Goal: Information Seeking & Learning: Learn about a topic

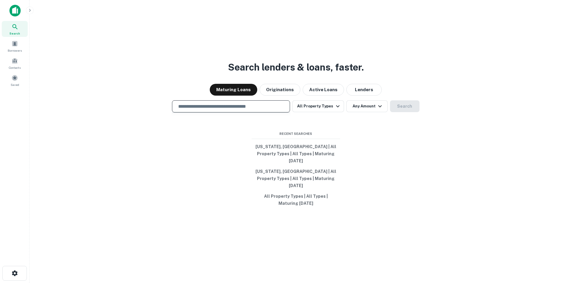
click at [207, 110] on input "text" at bounding box center [231, 106] width 113 height 7
paste input "**********"
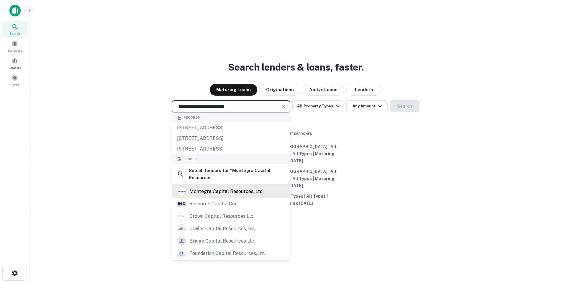
type input "**********"
click at [257, 196] on div "montegra capital resources, ltd" at bounding box center [225, 191] width 73 height 9
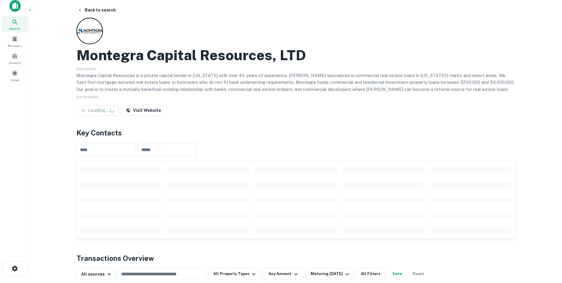
scroll to position [118, 0]
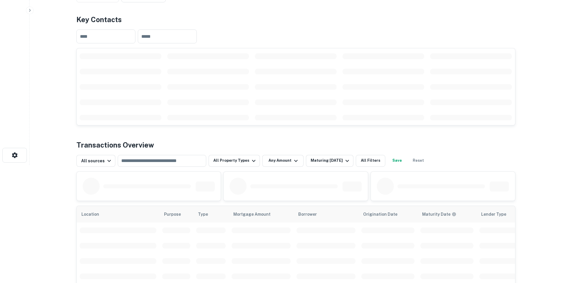
click at [119, 189] on div at bounding box center [137, 186] width 108 height 17
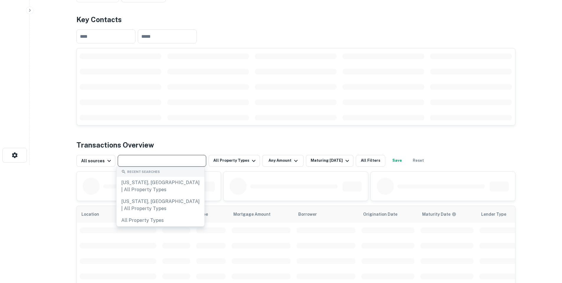
click at [149, 159] on input "text" at bounding box center [162, 161] width 84 height 8
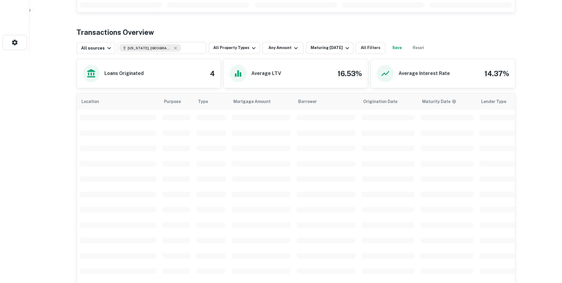
scroll to position [236, 0]
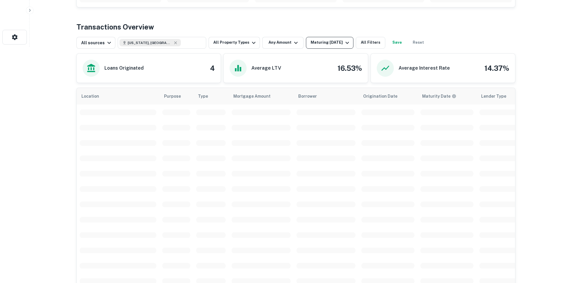
click at [344, 40] on icon "button" at bounding box center [347, 42] width 7 height 7
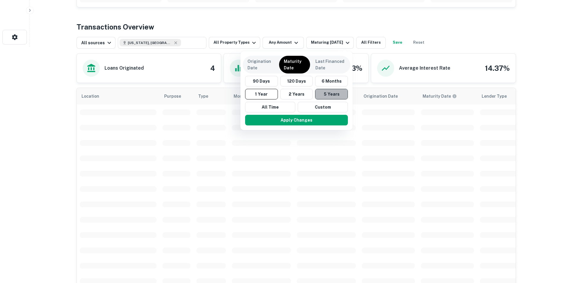
click at [321, 93] on button "5 Years" at bounding box center [331, 94] width 33 height 11
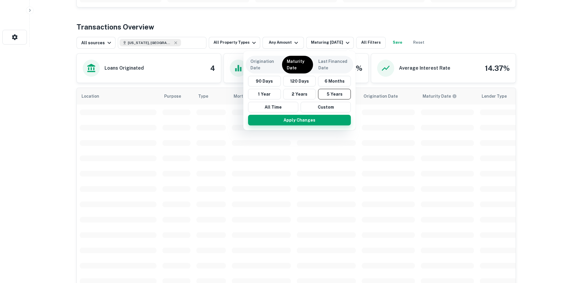
click at [332, 124] on button "Apply Changes" at bounding box center [299, 120] width 103 height 11
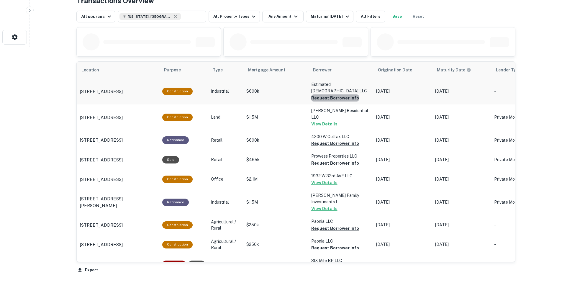
click at [341, 94] on button "Request Borrower Info" at bounding box center [335, 97] width 48 height 7
click at [329, 120] on button "View Details" at bounding box center [324, 123] width 26 height 7
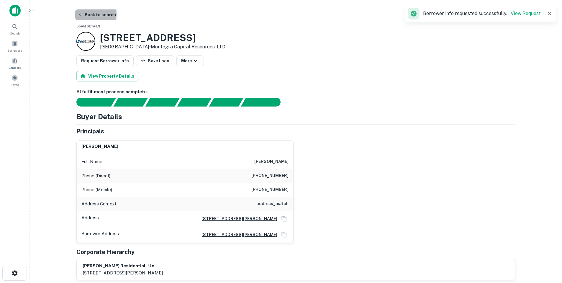
click at [77, 14] on button "Back to search" at bounding box center [96, 14] width 43 height 11
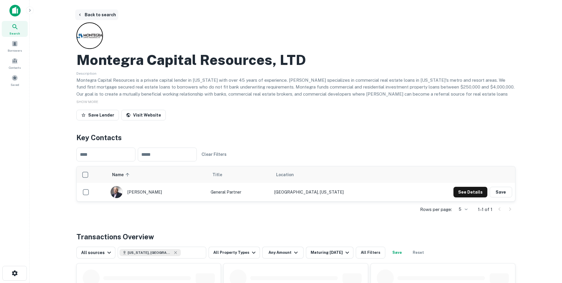
click at [81, 16] on icon "button" at bounding box center [80, 14] width 5 height 5
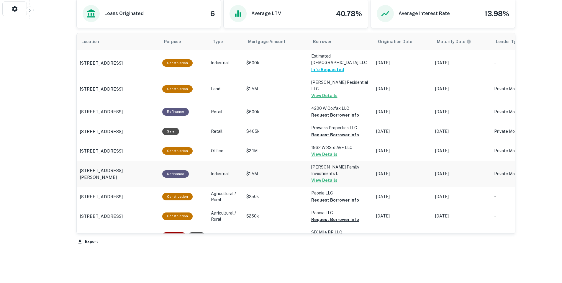
scroll to position [255, 0]
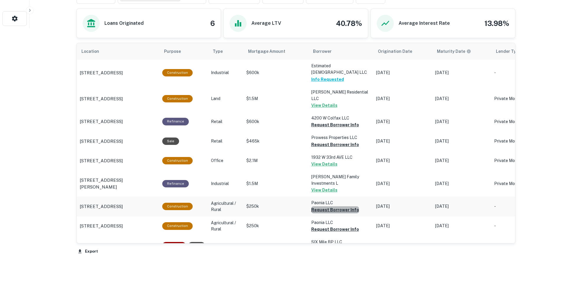
click at [350, 128] on button "Request Borrower Info" at bounding box center [335, 124] width 48 height 7
click at [351, 128] on button "Request Borrower Info" at bounding box center [335, 124] width 48 height 7
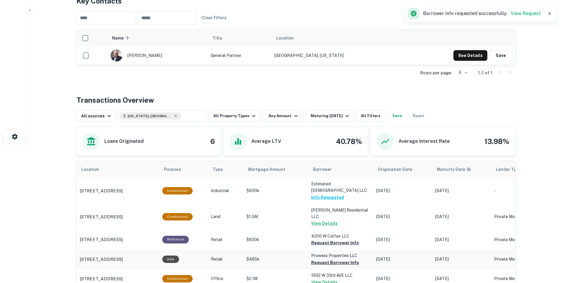
scroll to position [166, 0]
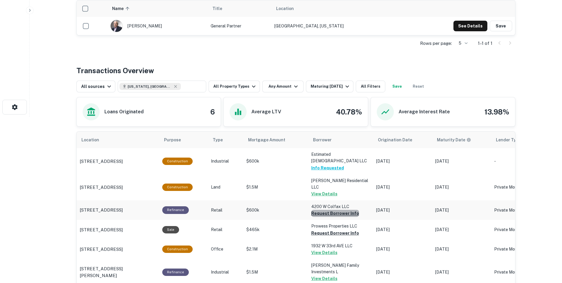
click at [349, 210] on button "Request Borrower Info" at bounding box center [335, 213] width 48 height 7
click at [340, 217] on button "Request Borrower Info" at bounding box center [325, 213] width 28 height 7
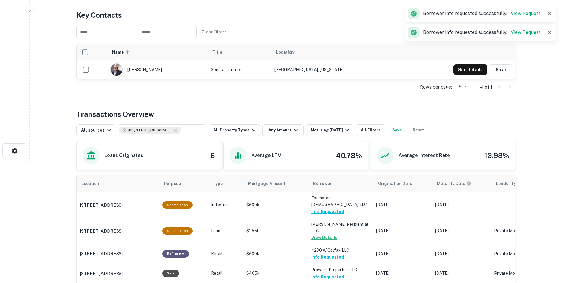
scroll to position [48, 0]
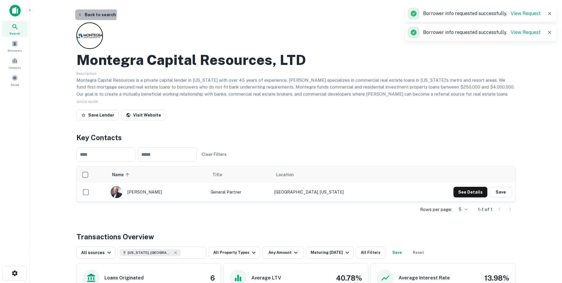
click at [88, 14] on button "Back to search" at bounding box center [96, 14] width 43 height 11
click at [93, 15] on button "Back to search" at bounding box center [96, 14] width 43 height 11
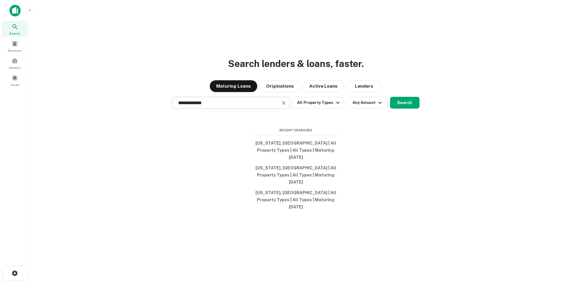
click at [227, 106] on input "**********" at bounding box center [227, 102] width 104 height 7
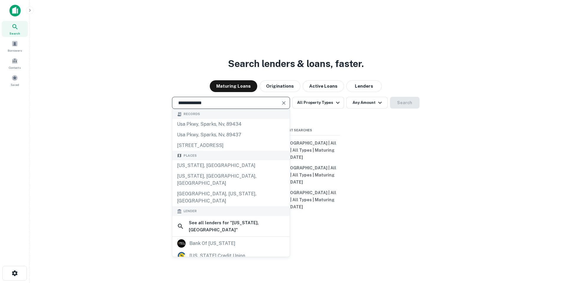
drag, startPoint x: 239, startPoint y: 109, endPoint x: 143, endPoint y: 99, distance: 96.2
click at [109, 99] on div "**********" at bounding box center [295, 155] width 523 height 283
paste input "**********"
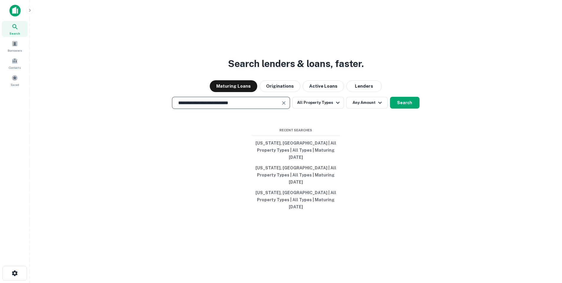
click at [245, 106] on input "**********" at bounding box center [227, 102] width 104 height 7
click at [247, 106] on input "**********" at bounding box center [227, 102] width 104 height 7
click at [248, 106] on input "**********" at bounding box center [227, 102] width 104 height 7
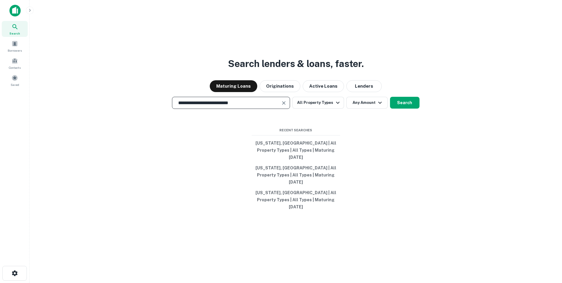
paste input "text"
type input "**********"
click at [352, 92] on button "Lenders" at bounding box center [363, 86] width 35 height 12
click at [228, 106] on input "**********" at bounding box center [227, 102] width 104 height 7
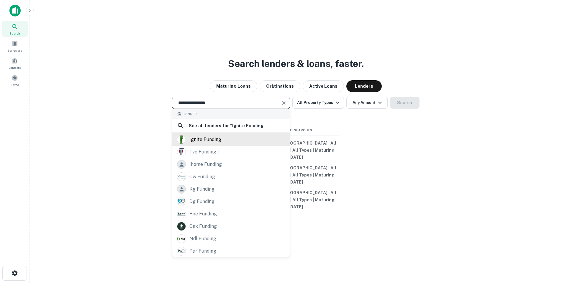
click at [226, 144] on div "ignite funding" at bounding box center [231, 139] width 108 height 9
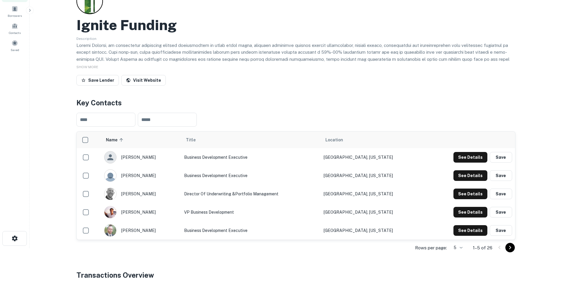
scroll to position [177, 0]
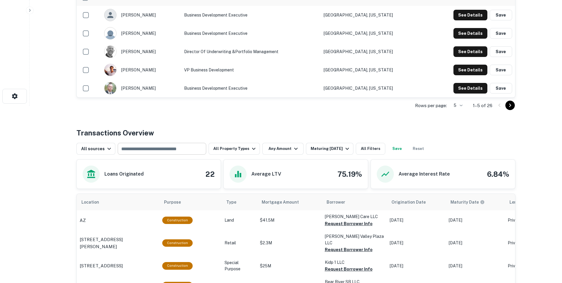
click at [171, 149] on input "text" at bounding box center [162, 149] width 84 height 8
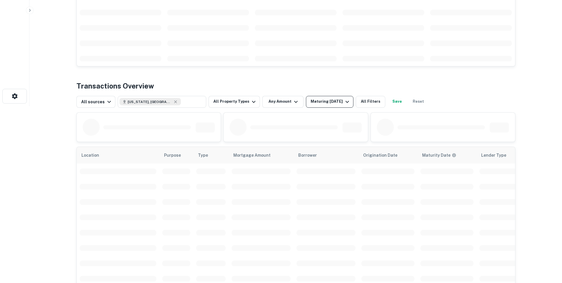
click at [338, 102] on div "Maturing [DATE]" at bounding box center [331, 101] width 40 height 7
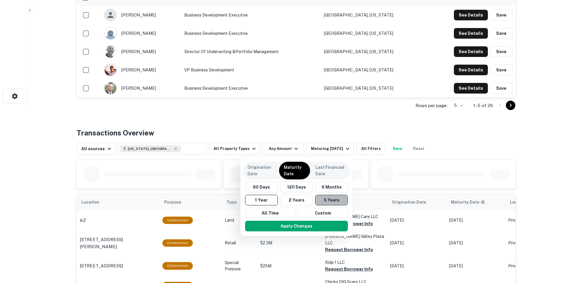
click at [336, 198] on button "5 Years" at bounding box center [331, 200] width 33 height 11
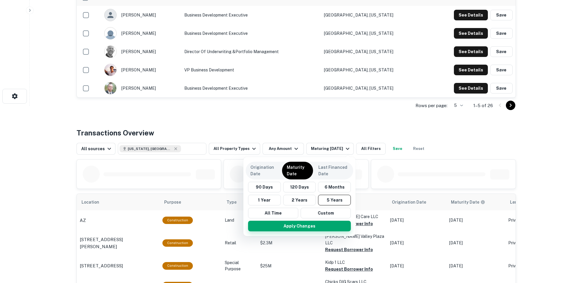
click at [342, 225] on button "Apply Changes" at bounding box center [299, 226] width 103 height 11
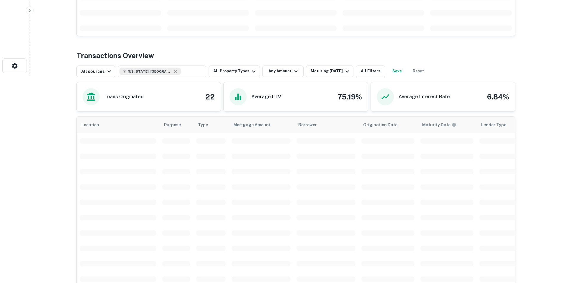
scroll to position [207, 0]
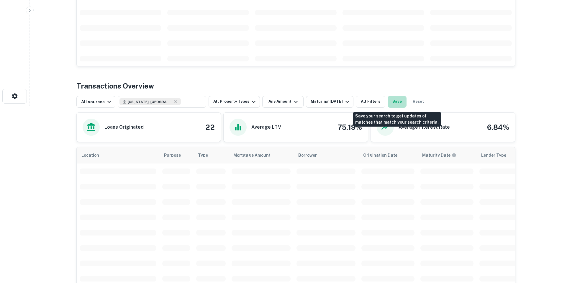
click at [398, 103] on button "Save" at bounding box center [397, 102] width 19 height 12
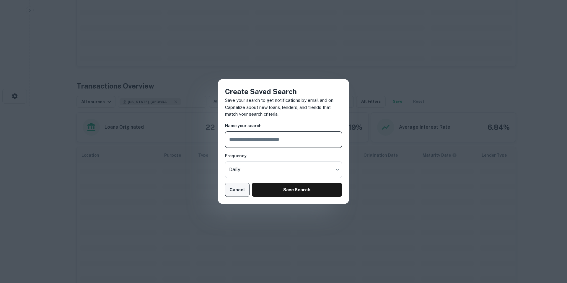
click at [233, 188] on button "Cancel" at bounding box center [237, 190] width 24 height 14
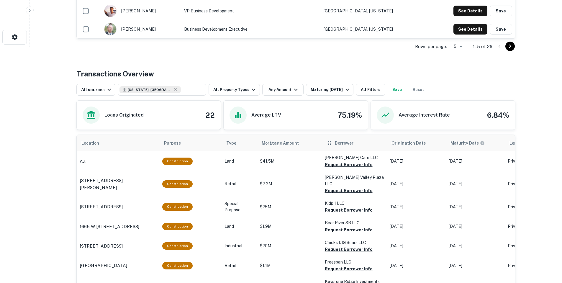
scroll to position [266, 0]
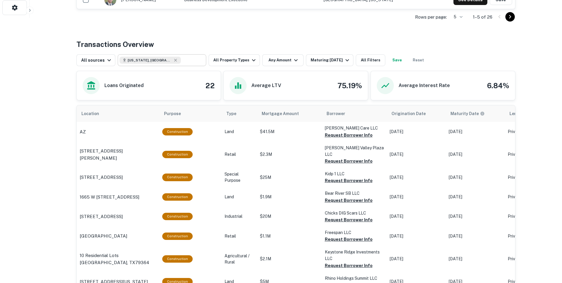
type input "**********"
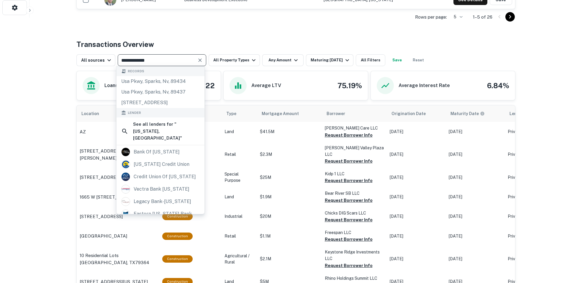
click at [172, 59] on input "**********" at bounding box center [157, 60] width 75 height 8
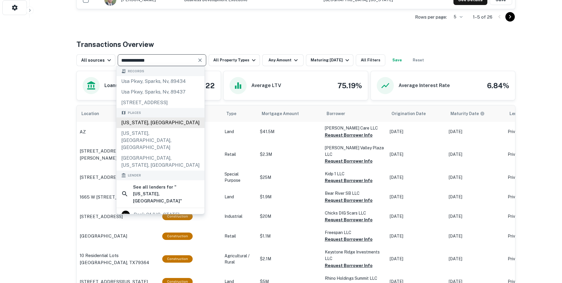
click at [172, 121] on div "[US_STATE], [GEOGRAPHIC_DATA]" at bounding box center [161, 122] width 88 height 11
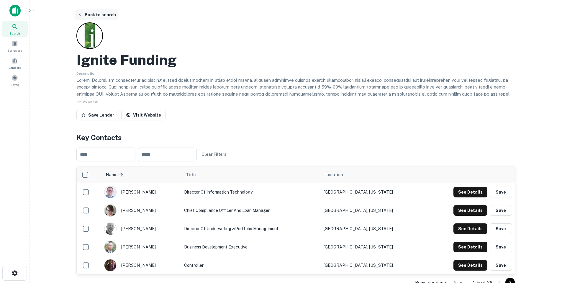
type input "**********"
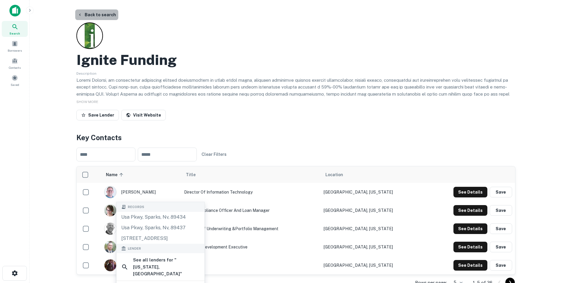
click at [107, 18] on button "Back to search" at bounding box center [96, 14] width 43 height 11
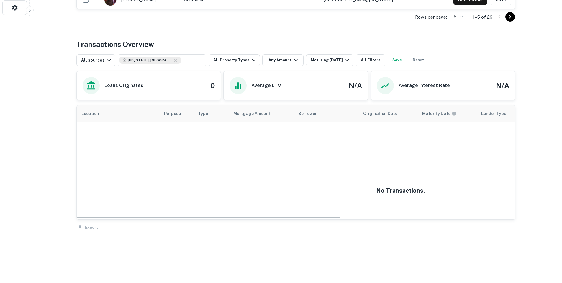
scroll to position [177, 0]
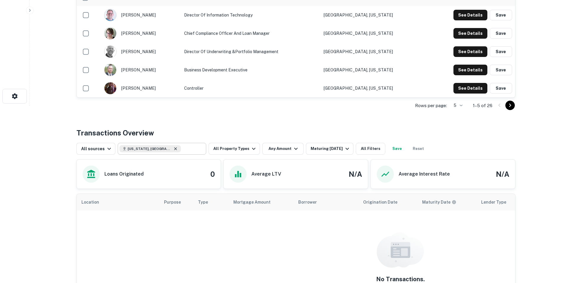
click at [173, 148] on icon at bounding box center [175, 148] width 5 height 5
type input "**********"
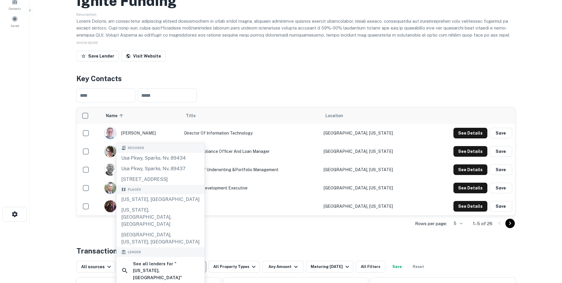
scroll to position [0, 0]
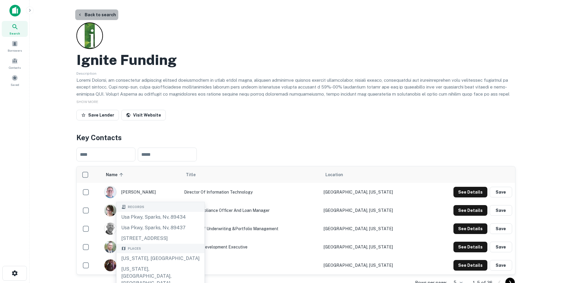
click at [109, 16] on button "Back to search" at bounding box center [96, 14] width 43 height 11
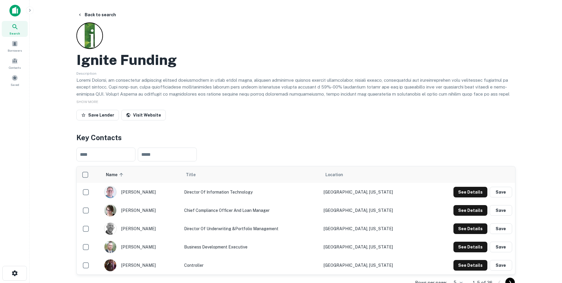
click at [8, 31] on div "Search" at bounding box center [15, 29] width 26 height 16
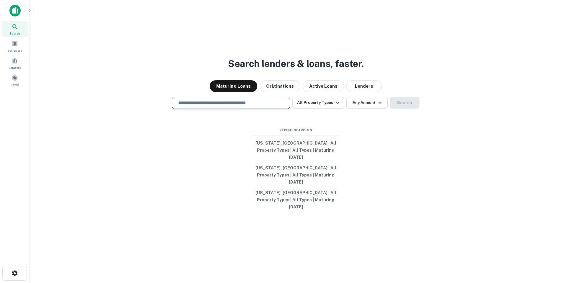
click at [220, 106] on input "text" at bounding box center [231, 102] width 113 height 7
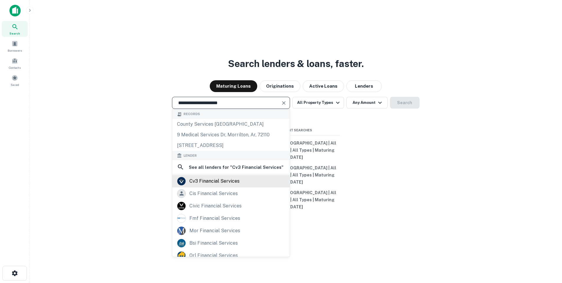
type input "**********"
click at [243, 186] on div "cv3 financial services" at bounding box center [231, 181] width 108 height 9
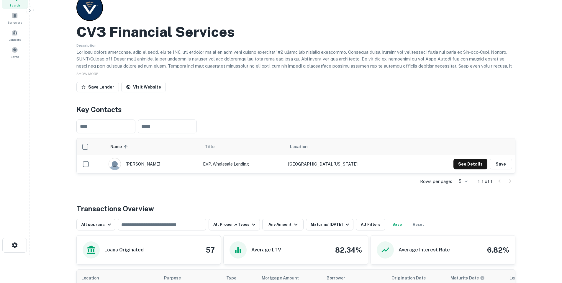
scroll to position [89, 0]
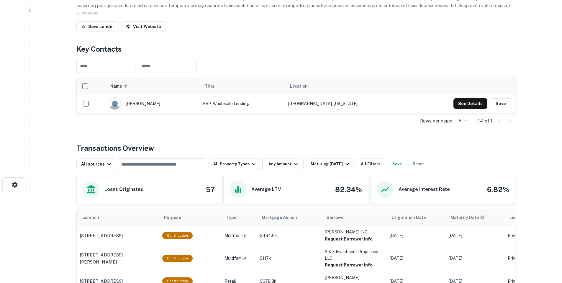
click at [154, 169] on div "​" at bounding box center [162, 164] width 89 height 12
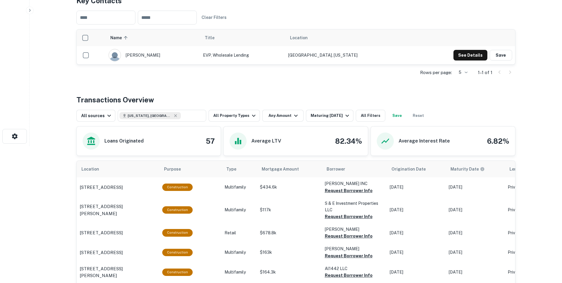
scroll to position [148, 0]
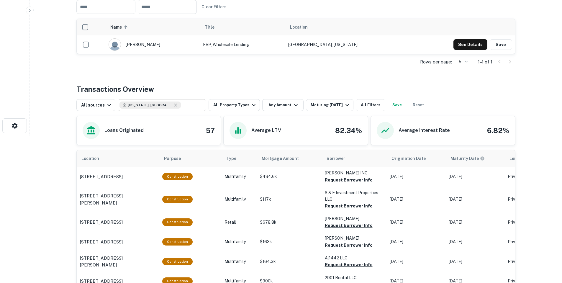
type input "**********"
click at [181, 102] on input "**********" at bounding box center [192, 105] width 23 height 8
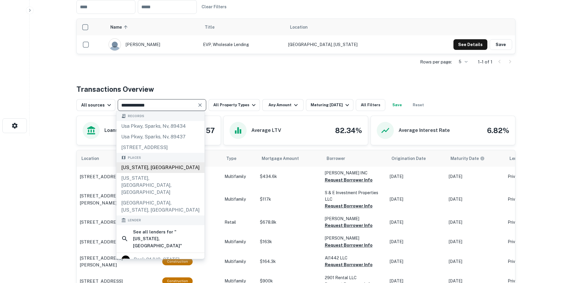
click at [154, 170] on div "[US_STATE], [GEOGRAPHIC_DATA]" at bounding box center [161, 167] width 88 height 11
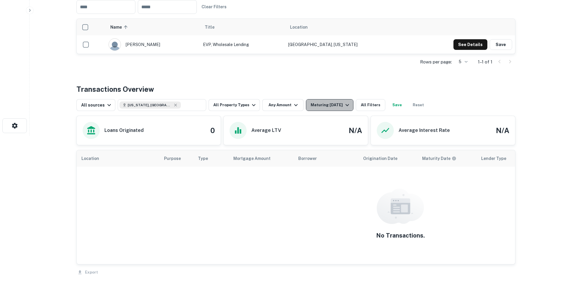
click at [327, 105] on div "Maturing [DATE]" at bounding box center [331, 105] width 40 height 7
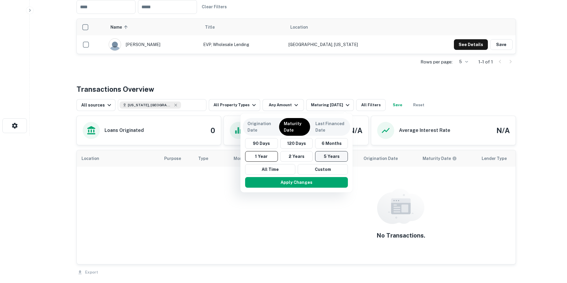
click at [329, 157] on button "5 Years" at bounding box center [331, 156] width 33 height 11
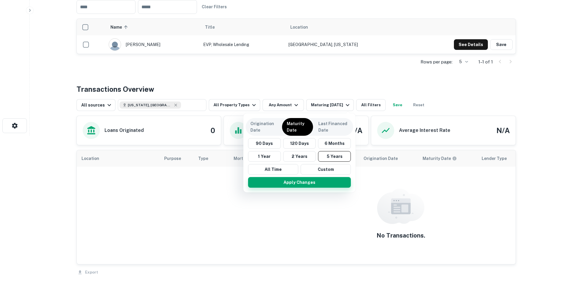
click at [324, 185] on button "Apply Changes" at bounding box center [299, 182] width 103 height 11
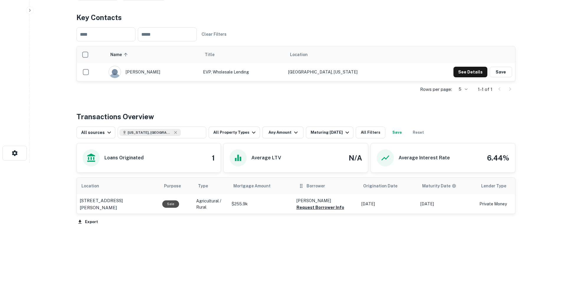
scroll to position [120, 0]
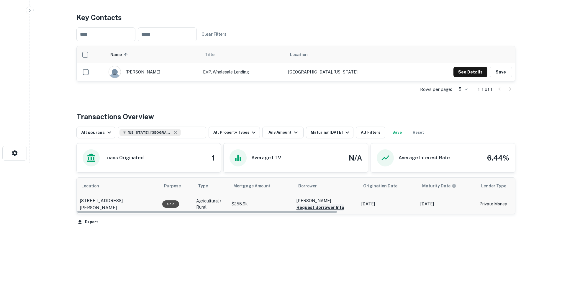
click at [333, 207] on button "Request Borrower Info" at bounding box center [321, 207] width 48 height 7
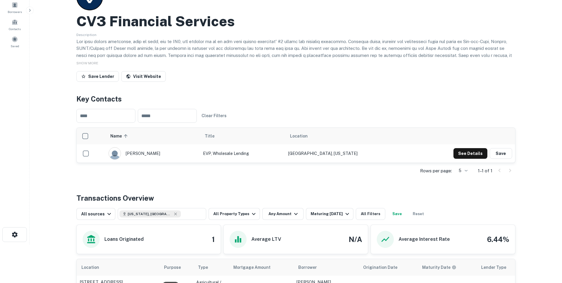
scroll to position [0, 0]
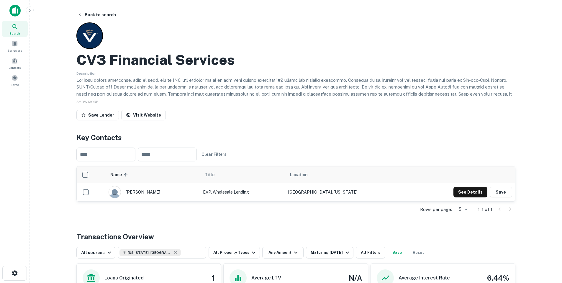
click at [18, 31] on span "Search" at bounding box center [14, 33] width 11 height 5
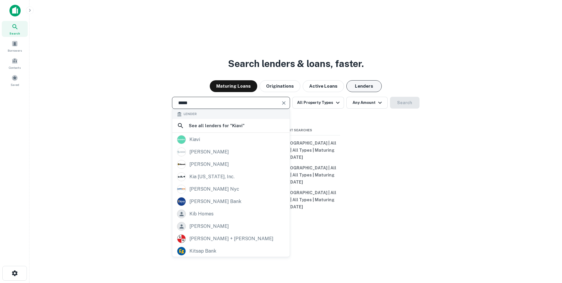
type input "*****"
click at [355, 92] on button "Lenders" at bounding box center [363, 86] width 35 height 12
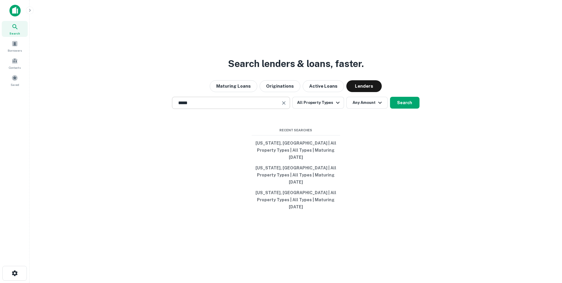
click at [217, 106] on input "*****" at bounding box center [227, 102] width 104 height 7
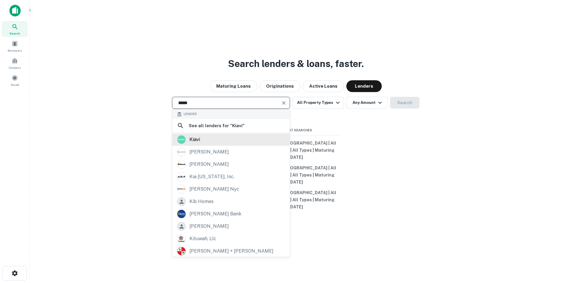
click at [212, 144] on div "kiavi" at bounding box center [231, 139] width 108 height 9
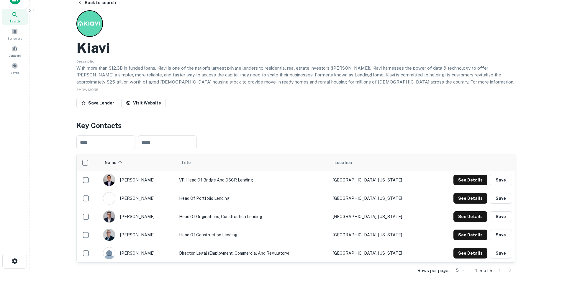
scroll to position [89, 0]
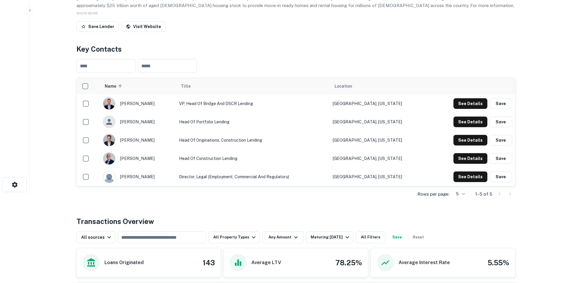
click at [171, 248] on div "Loans Originated 143" at bounding box center [149, 262] width 144 height 29
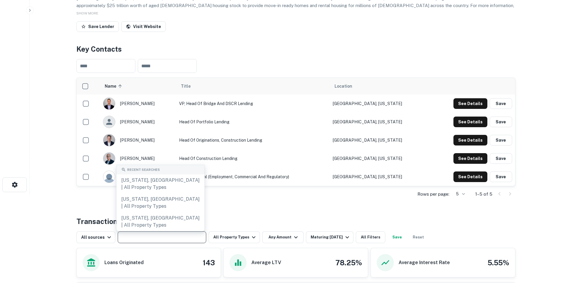
click at [173, 237] on input "text" at bounding box center [162, 237] width 84 height 8
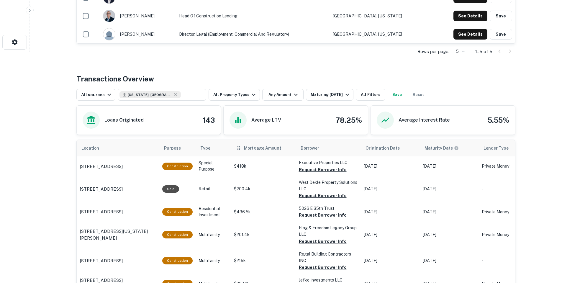
scroll to position [236, 0]
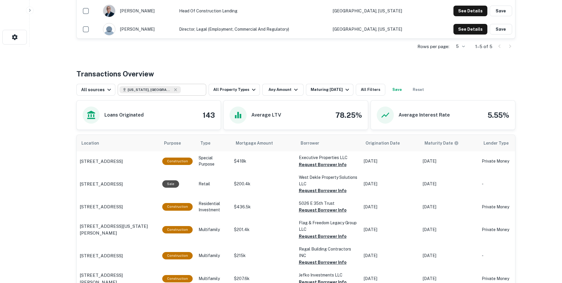
type input "**********"
click at [181, 89] on input "**********" at bounding box center [192, 90] width 23 height 8
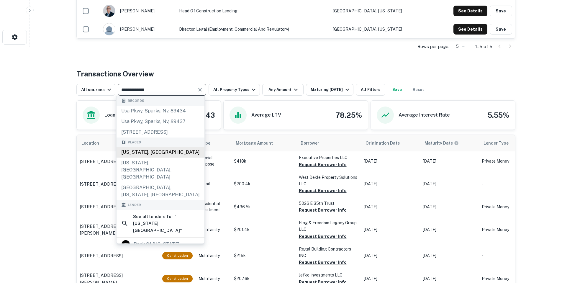
click at [161, 153] on div "[US_STATE], [GEOGRAPHIC_DATA]" at bounding box center [161, 152] width 88 height 11
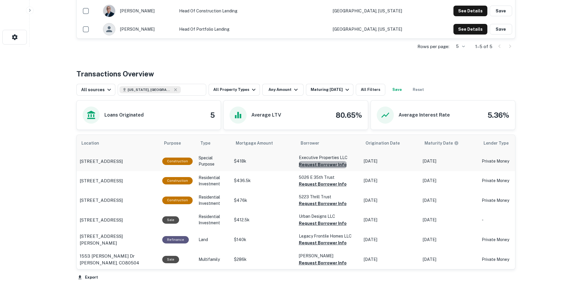
click at [336, 165] on button "Request Borrower Info" at bounding box center [323, 164] width 48 height 7
click at [327, 168] on button "Request Borrower Info" at bounding box center [313, 164] width 28 height 7
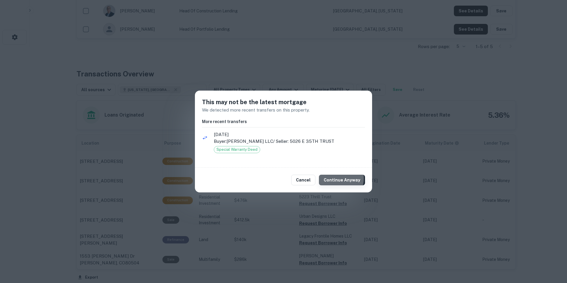
click at [339, 179] on button "Continue Anyway" at bounding box center [342, 180] width 46 height 11
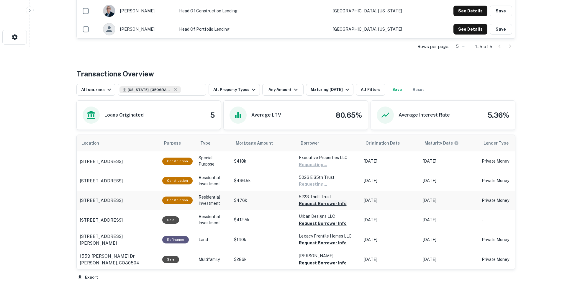
click at [327, 168] on button "Request Borrower Info" at bounding box center [313, 164] width 28 height 7
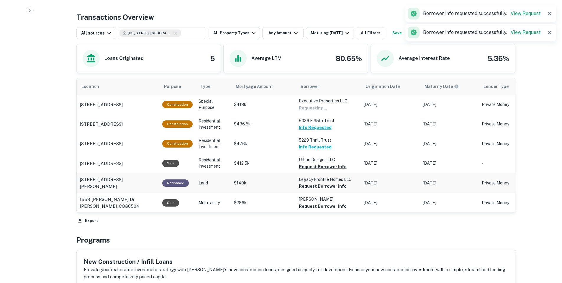
scroll to position [295, 0]
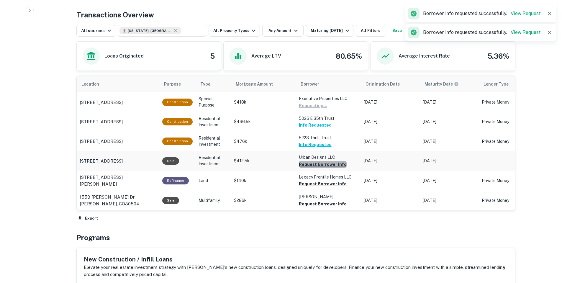
click at [327, 109] on button "Request Borrower Info" at bounding box center [313, 105] width 28 height 7
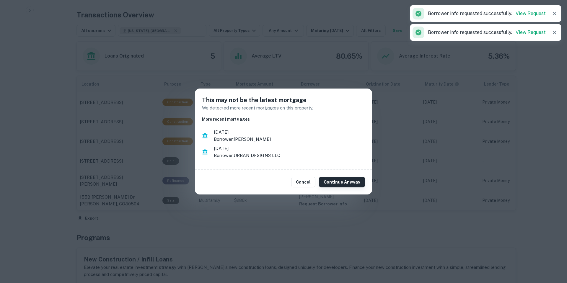
click at [347, 180] on button "Continue Anyway" at bounding box center [342, 182] width 46 height 11
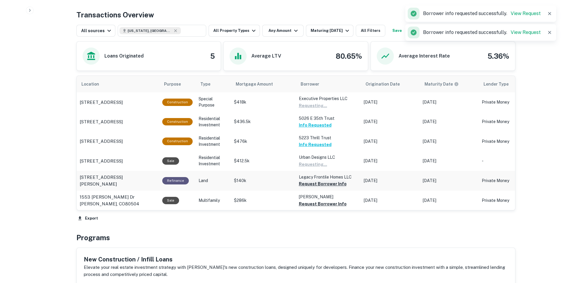
click at [324, 109] on button "Request Borrower Info" at bounding box center [313, 105] width 28 height 7
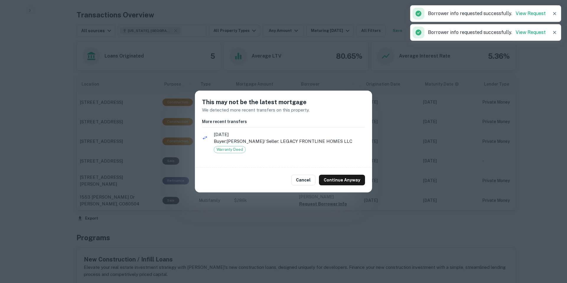
click at [363, 174] on div "Cancel Continue Anyway" at bounding box center [283, 180] width 177 height 25
click at [354, 179] on button "Continue Anyway" at bounding box center [342, 180] width 46 height 11
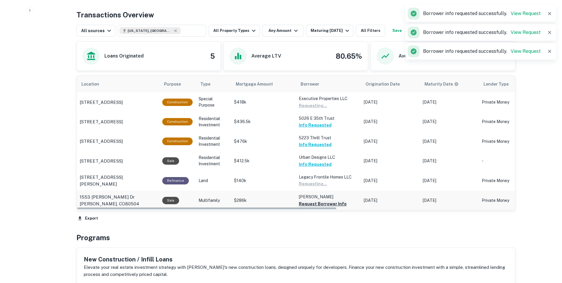
click at [327, 109] on button "Request Borrower Info" at bounding box center [313, 105] width 28 height 7
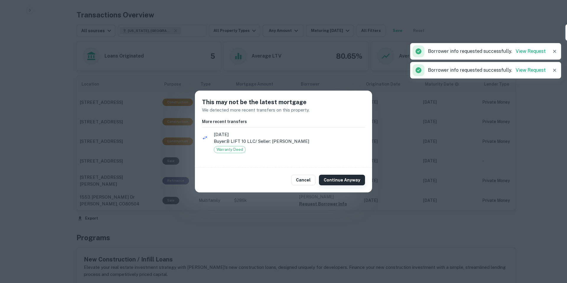
click at [350, 179] on button "Continue Anyway" at bounding box center [342, 180] width 46 height 11
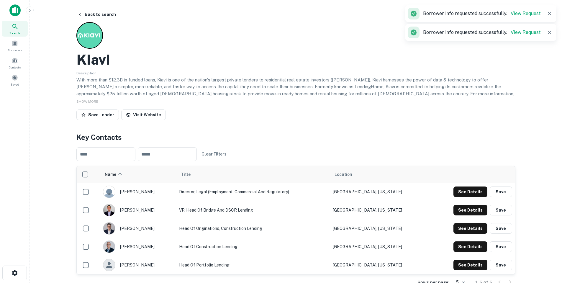
scroll to position [0, 0]
click at [115, 13] on button "Back to search" at bounding box center [96, 14] width 43 height 11
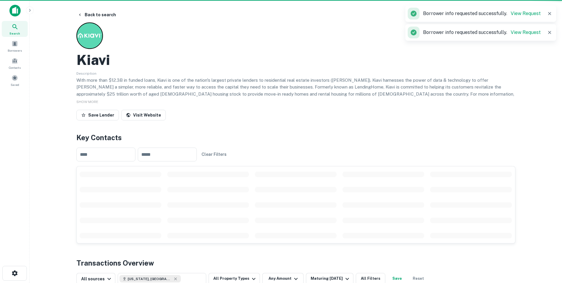
scroll to position [236, 0]
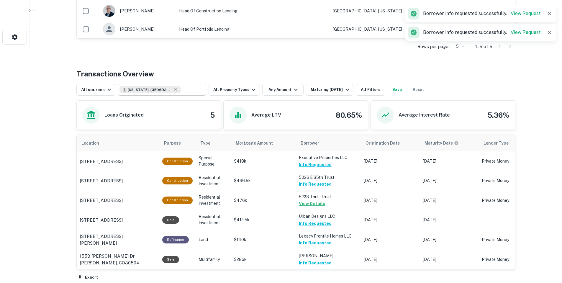
type input "**********"
click at [183, 86] on input "**********" at bounding box center [192, 90] width 23 height 8
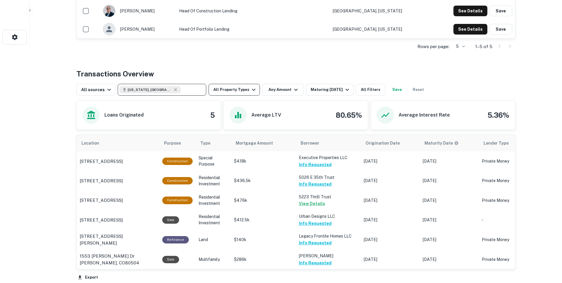
click at [250, 91] on icon "button" at bounding box center [253, 89] width 7 height 7
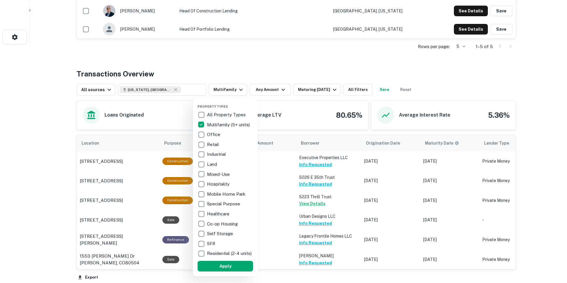
click at [325, 93] on div at bounding box center [283, 141] width 567 height 283
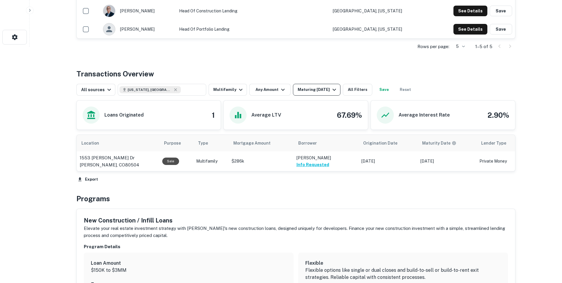
click at [311, 43] on div "Rows per page: 5 * 1–5 of 5" at bounding box center [295, 47] width 439 height 16
click at [314, 90] on div "Maturing [DATE]" at bounding box center [318, 89] width 40 height 7
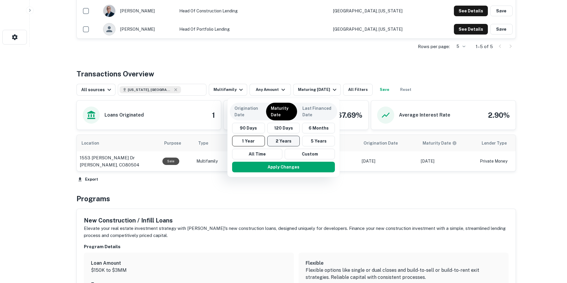
click at [284, 139] on button "2 Years" at bounding box center [283, 141] width 33 height 11
click at [35, 12] on div at bounding box center [283, 141] width 567 height 283
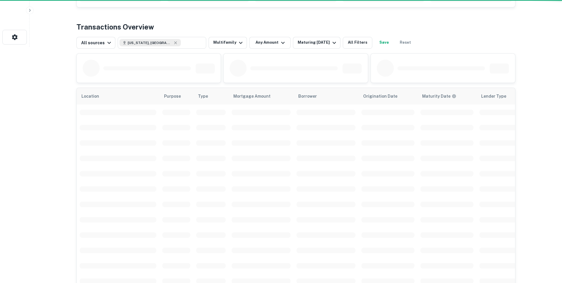
click at [32, 11] on div "Origination Date Maturity Date Last Financed Date 90 Days 120 Days 6 Months 1 Y…" at bounding box center [281, 141] width 562 height 283
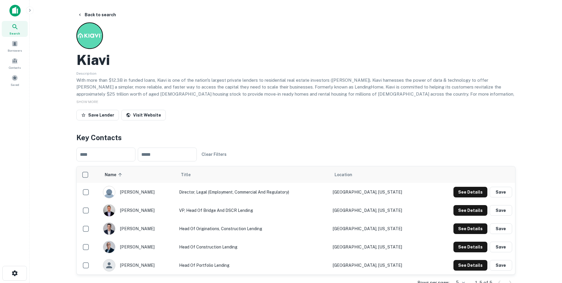
click at [17, 28] on icon at bounding box center [15, 26] width 7 height 7
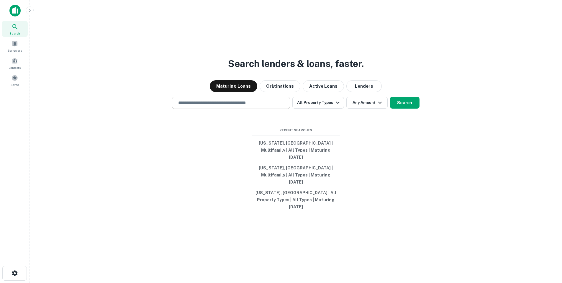
click at [272, 109] on div "​" at bounding box center [231, 103] width 118 height 12
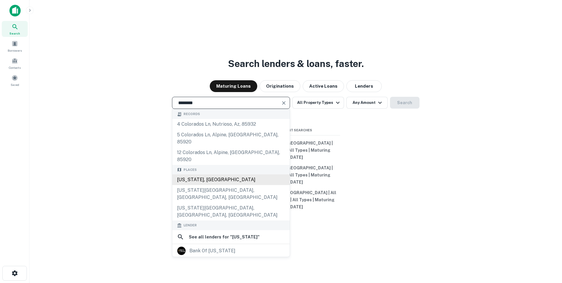
click at [260, 178] on div "[US_STATE], [GEOGRAPHIC_DATA]" at bounding box center [230, 179] width 117 height 11
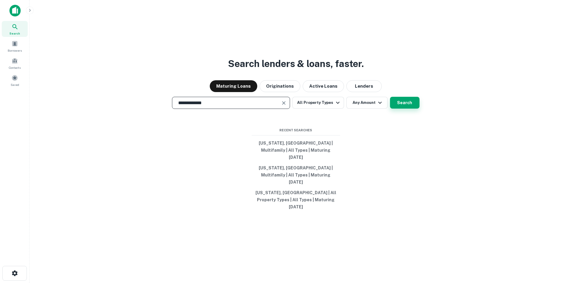
type input "**********"
click at [405, 109] on button "Search" at bounding box center [405, 103] width 30 height 12
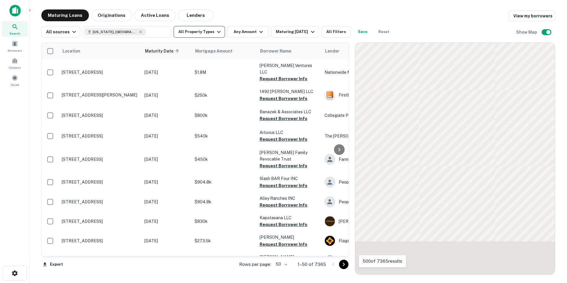
click at [206, 30] on button "All Property Types" at bounding box center [199, 32] width 51 height 12
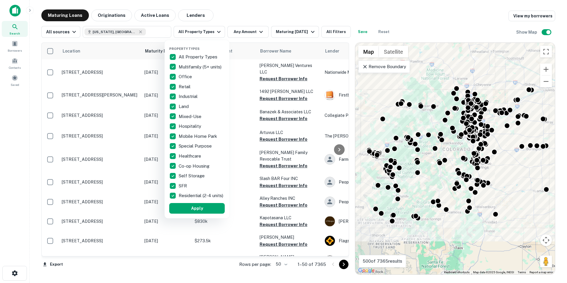
click at [182, 56] on p "All Property Types" at bounding box center [199, 56] width 40 height 7
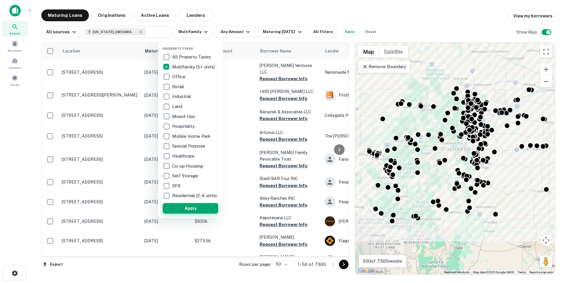
click at [201, 207] on button "Apply" at bounding box center [190, 208] width 55 height 11
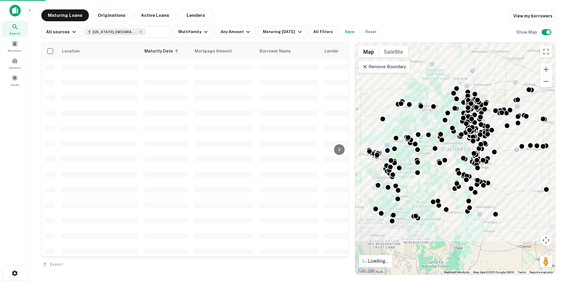
click at [270, 35] on div at bounding box center [283, 141] width 567 height 283
click at [282, 30] on div "Maturing [DATE]" at bounding box center [283, 31] width 40 height 7
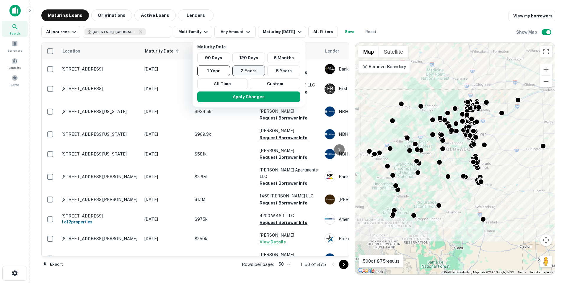
click at [259, 69] on button "2 Years" at bounding box center [248, 71] width 33 height 11
click at [279, 96] on button "Apply Changes" at bounding box center [251, 96] width 103 height 11
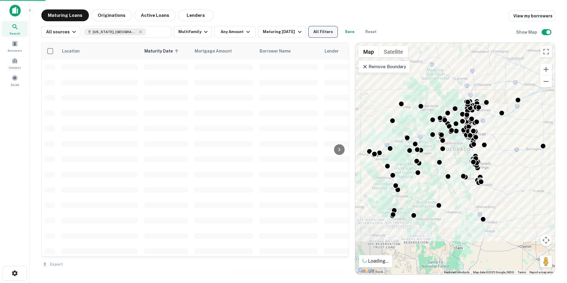
click at [322, 30] on button "All Filters" at bounding box center [323, 32] width 30 height 12
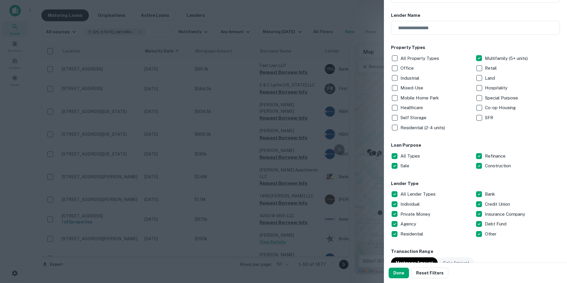
scroll to position [118, 0]
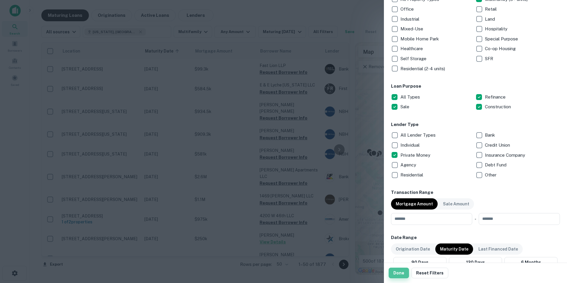
click at [400, 277] on button "Done" at bounding box center [398, 273] width 20 height 11
